Goal: Navigation & Orientation: Find specific page/section

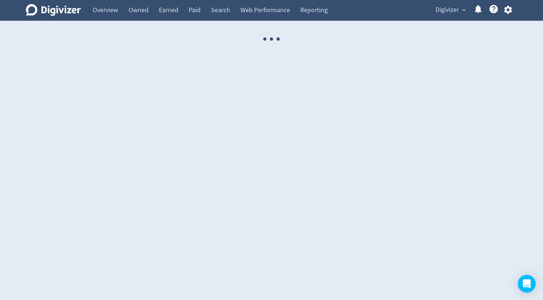
select select "USER"
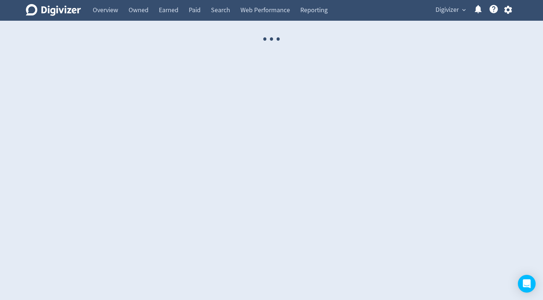
select select "USER"
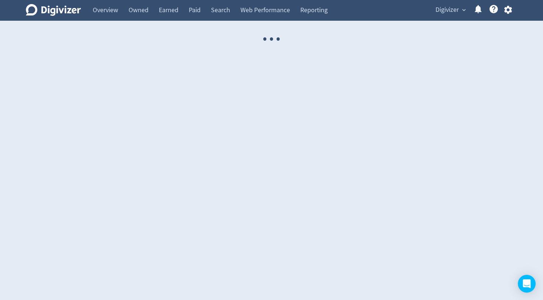
select select "USER"
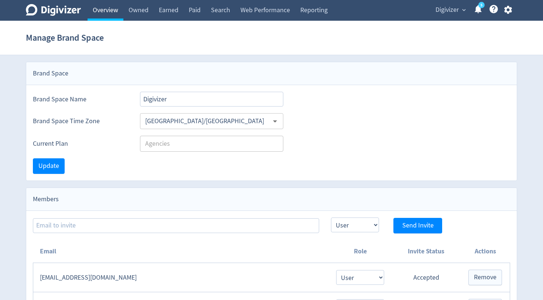
click at [108, 11] on link "Overview" at bounding box center [106, 10] width 36 height 21
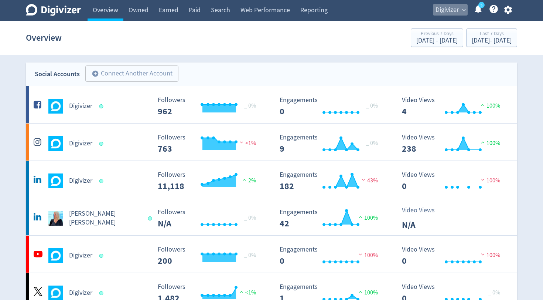
click at [444, 10] on span "Digivizer" at bounding box center [447, 10] width 23 height 12
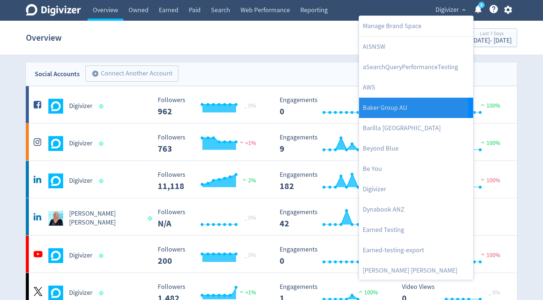
click at [404, 108] on link "Baker Group AU" at bounding box center [416, 108] width 114 height 20
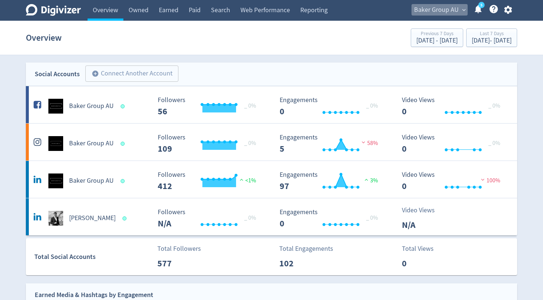
click at [456, 7] on span "Baker Group AU" at bounding box center [436, 10] width 45 height 12
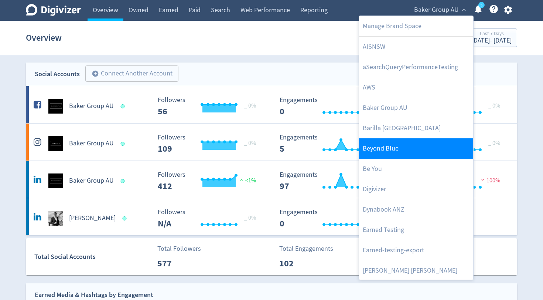
click at [390, 152] on link "Beyond Blue" at bounding box center [416, 148] width 114 height 20
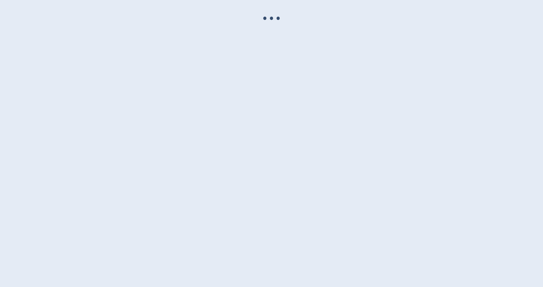
select select "USER"
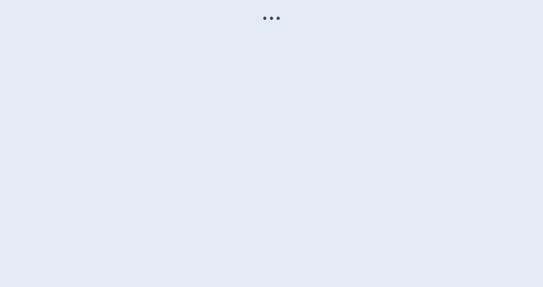
select select "USER"
